Goal: Information Seeking & Learning: Check status

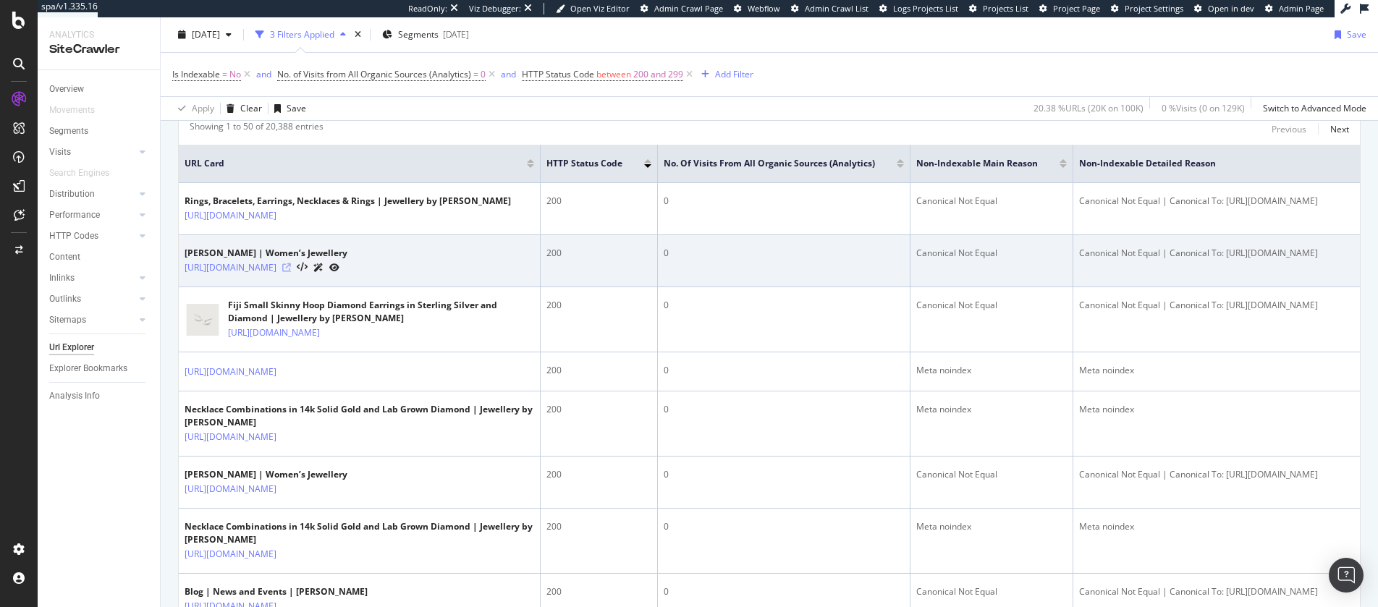
click at [291, 269] on icon at bounding box center [286, 268] width 9 height 9
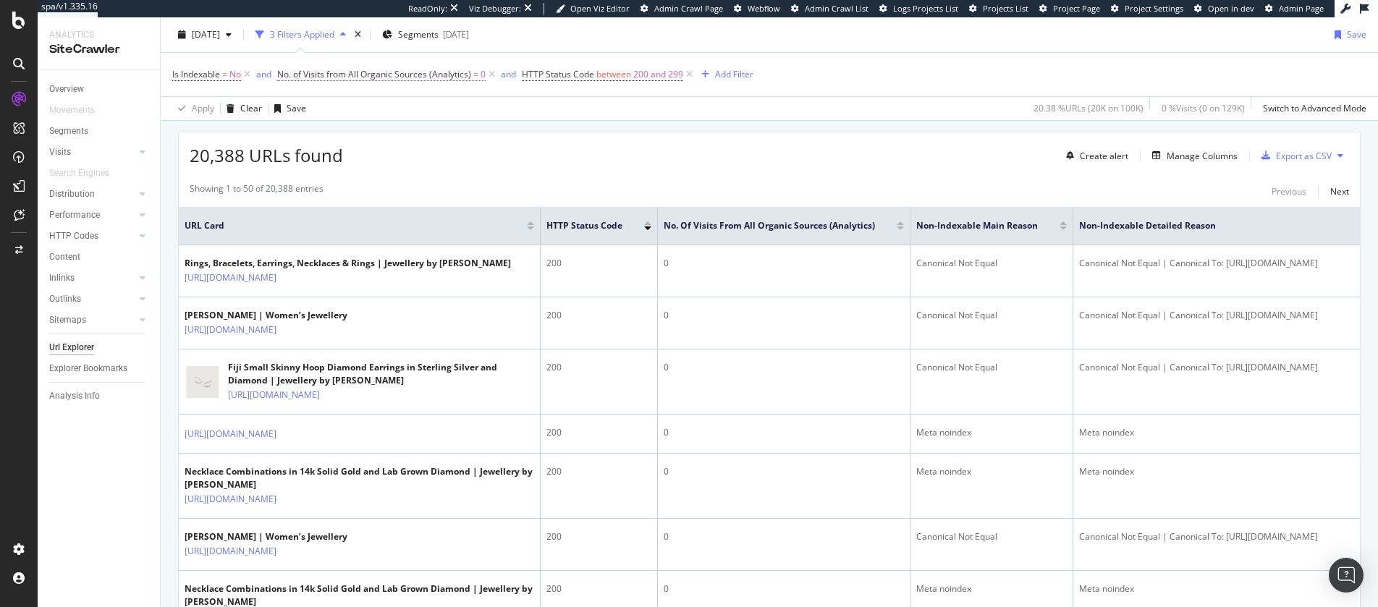
scroll to position [274, 0]
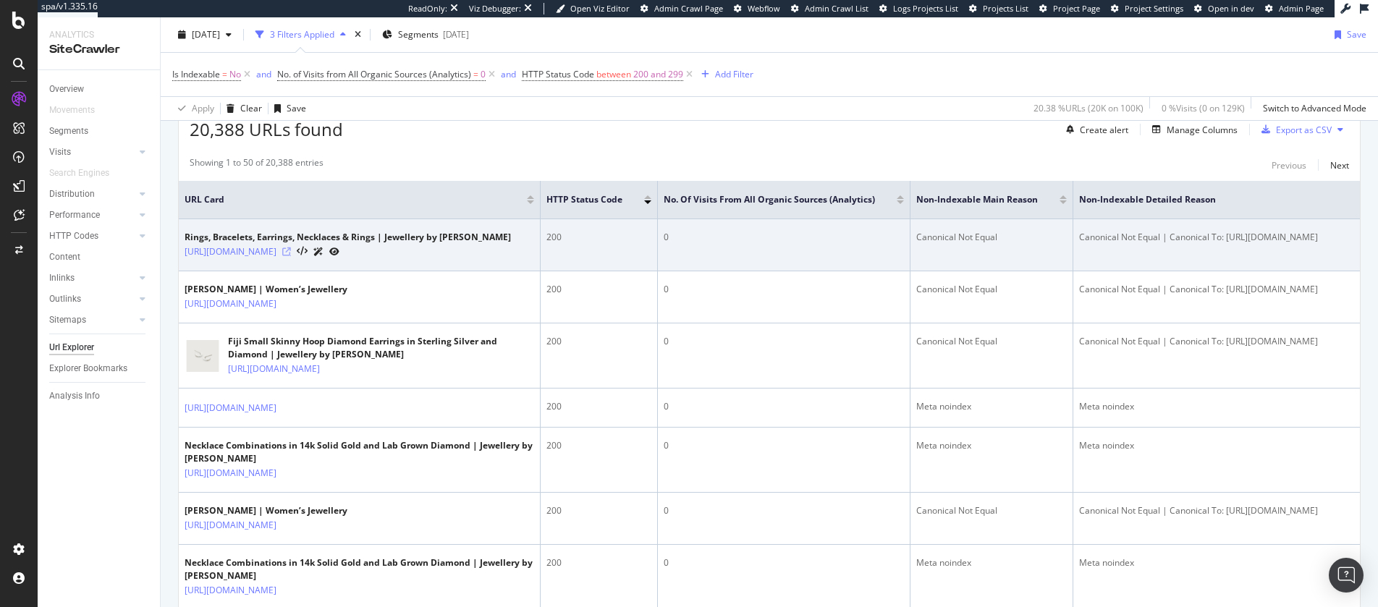
click at [291, 251] on icon at bounding box center [286, 252] width 9 height 9
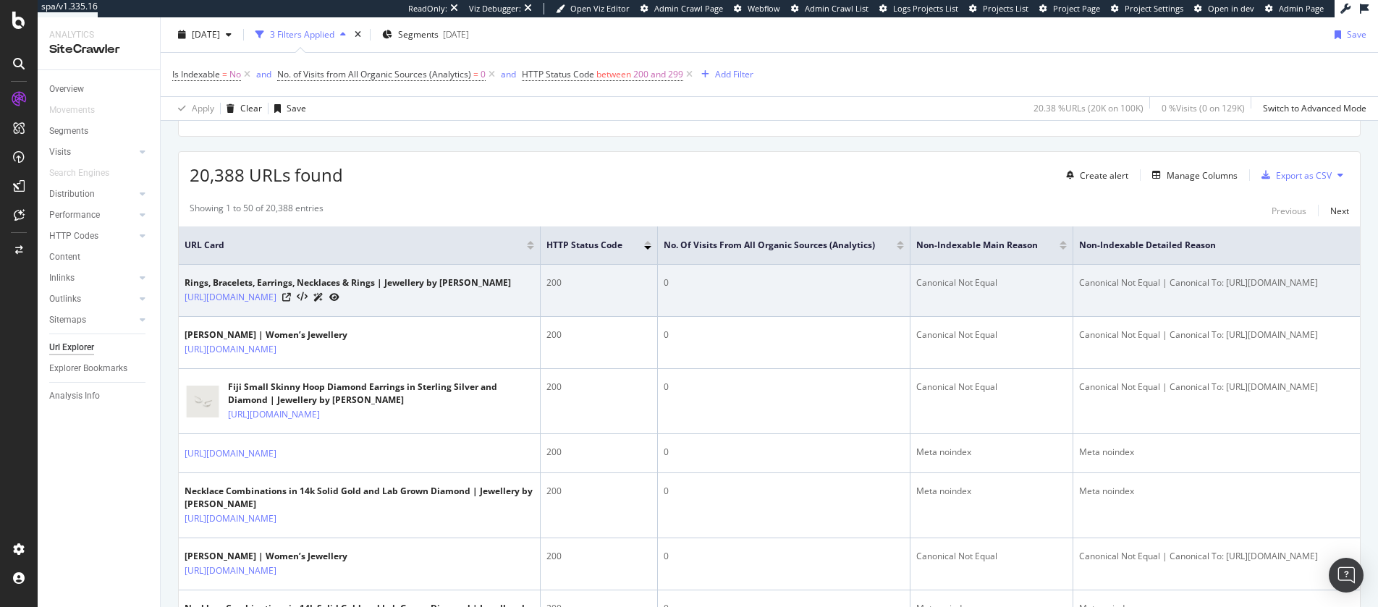
scroll to position [229, 0]
click at [291, 298] on icon at bounding box center [286, 296] width 9 height 9
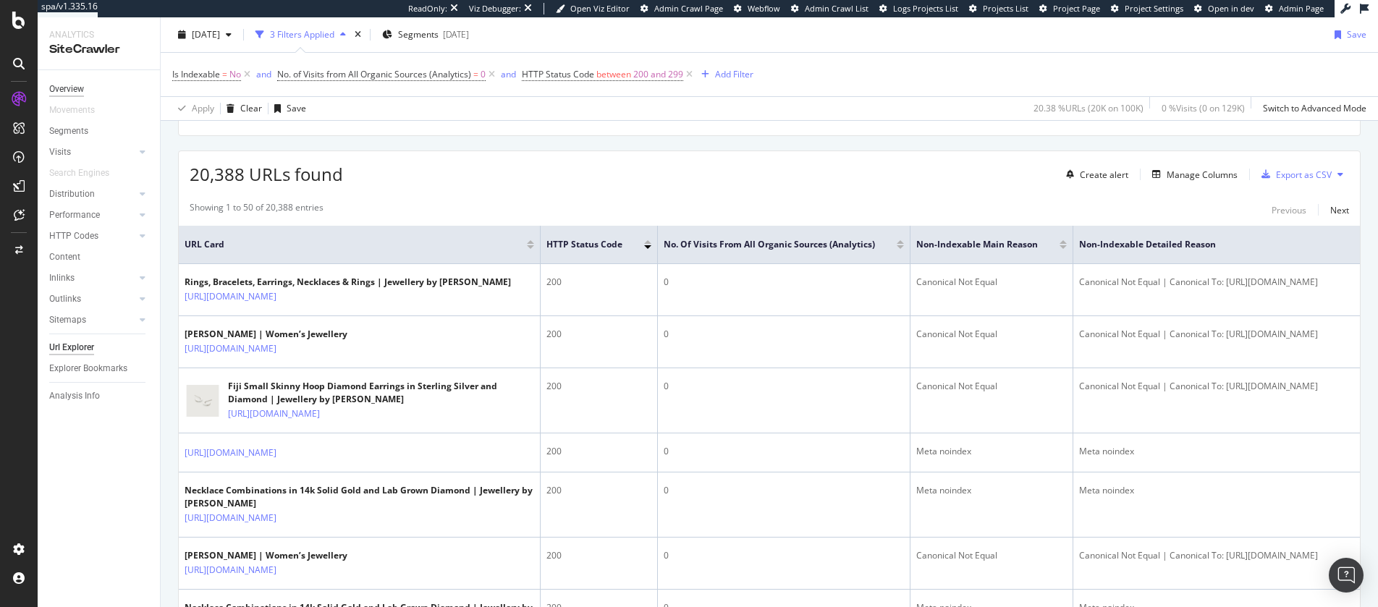
click at [49, 87] on div "Overview Movements Segments Visits Analysis Orphan URLs Search Engines Distribu…" at bounding box center [99, 338] width 122 height 537
click at [54, 87] on div "Overview" at bounding box center [66, 89] width 35 height 15
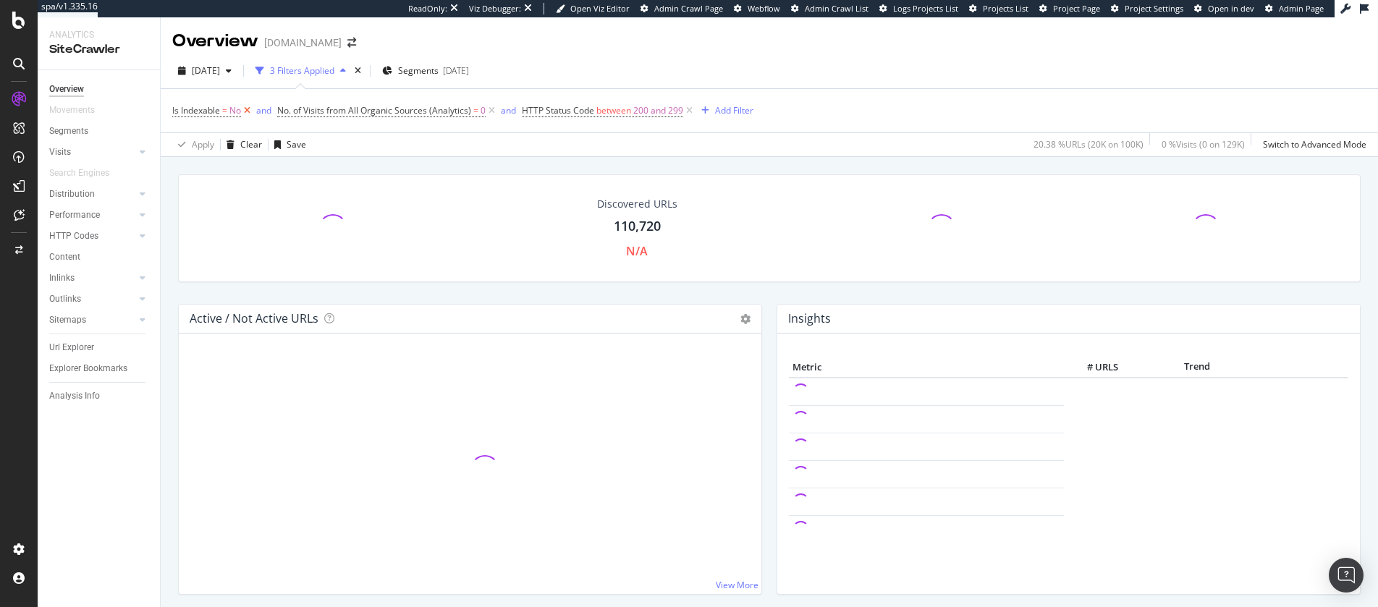
click at [249, 115] on icon at bounding box center [247, 111] width 12 height 14
click at [388, 106] on icon at bounding box center [387, 111] width 12 height 14
click at [340, 109] on icon at bounding box center [340, 111] width 12 height 14
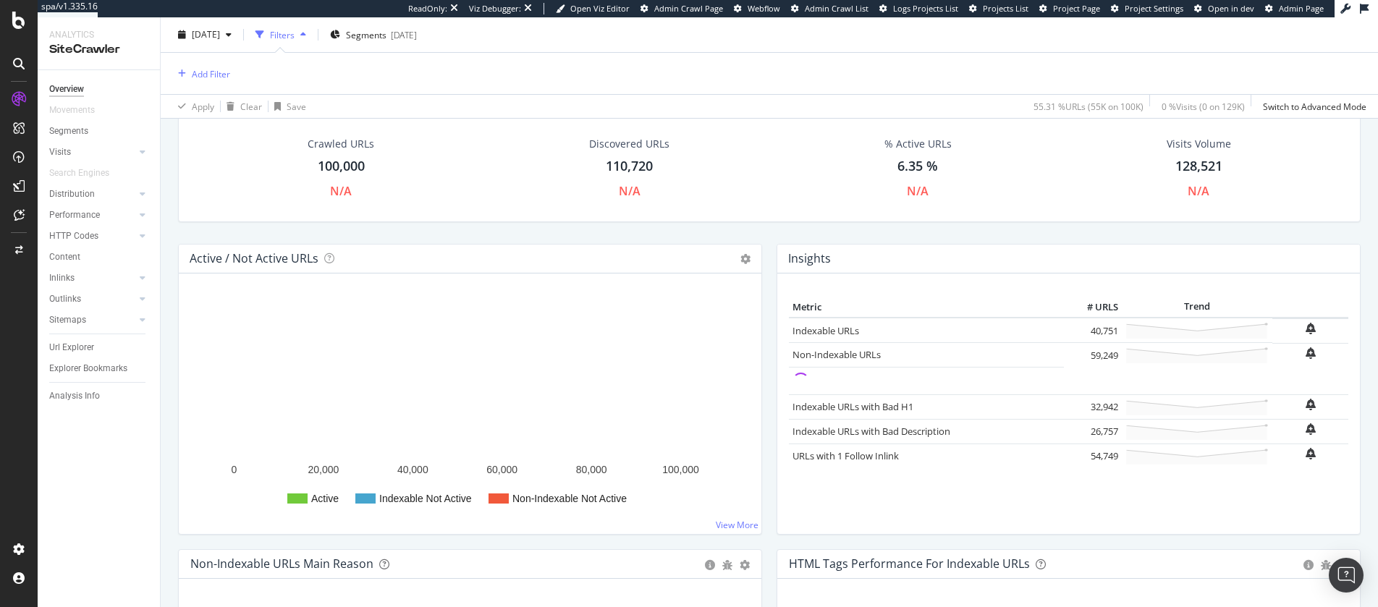
scroll to position [59, 0]
